Goal: Information Seeking & Learning: Learn about a topic

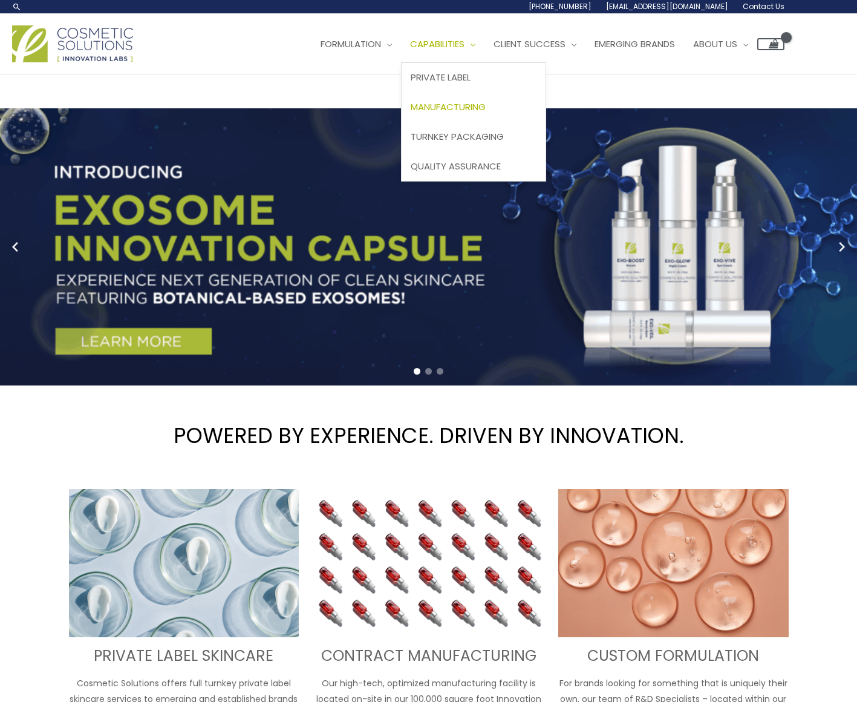
click at [486, 108] on span "Manufacturing" at bounding box center [448, 106] width 75 height 13
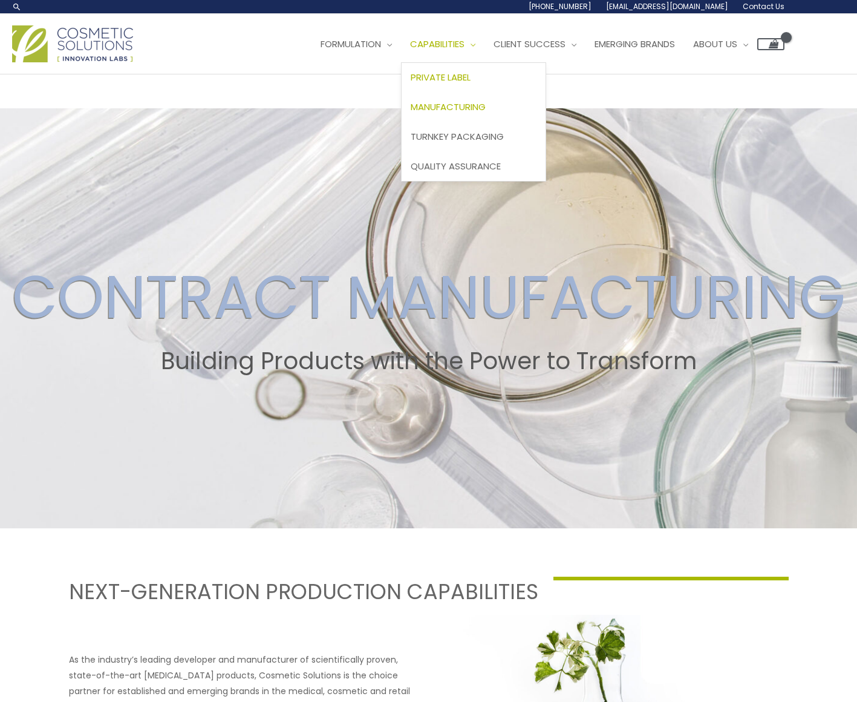
click at [495, 70] on link "Private Label" at bounding box center [474, 78] width 144 height 30
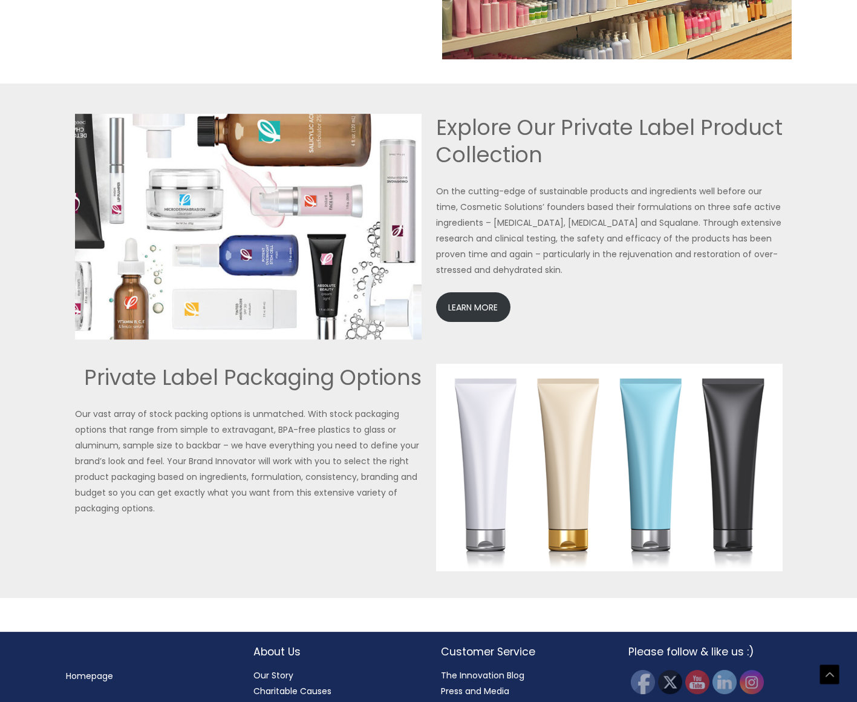
scroll to position [2609, 0]
